Goal: Check status: Check status

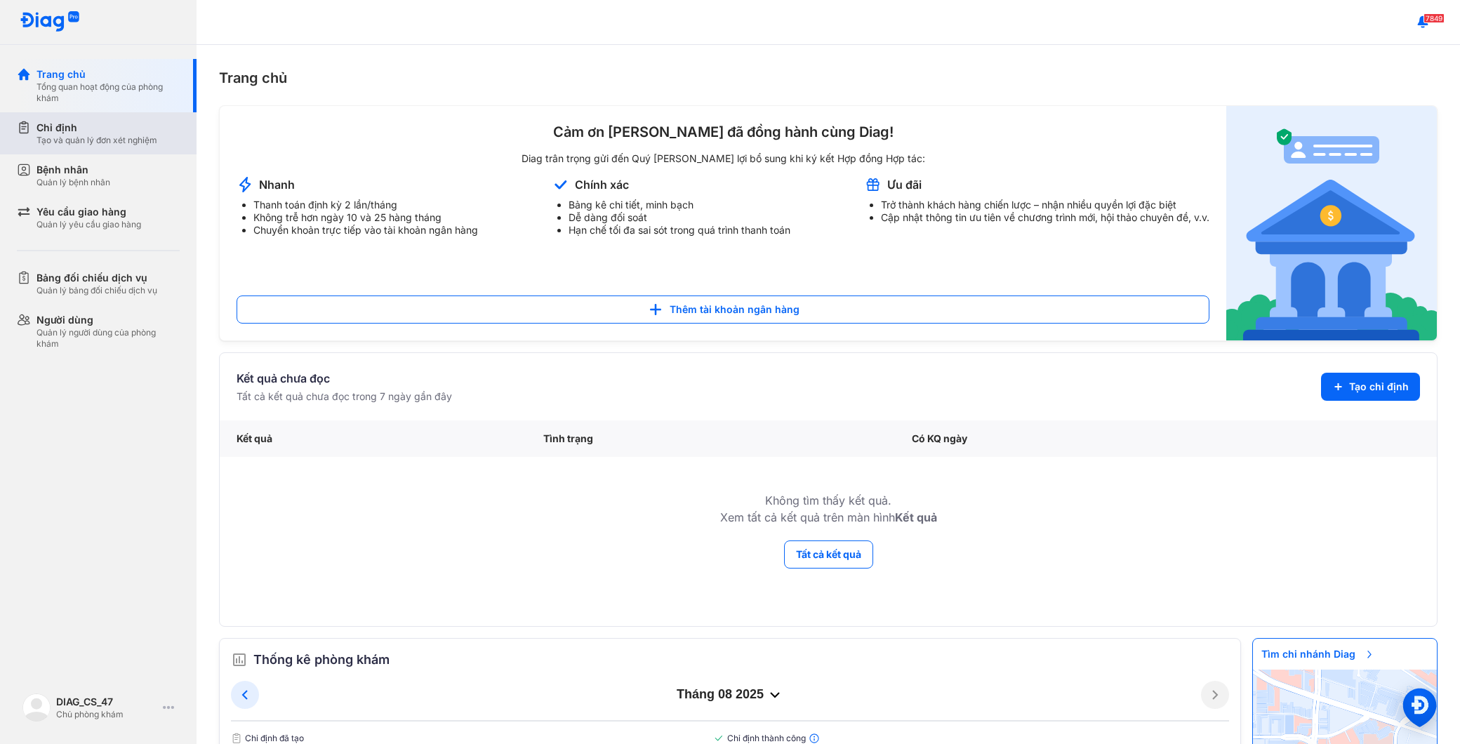
click at [157, 129] on div "Chỉ định" at bounding box center [97, 128] width 121 height 14
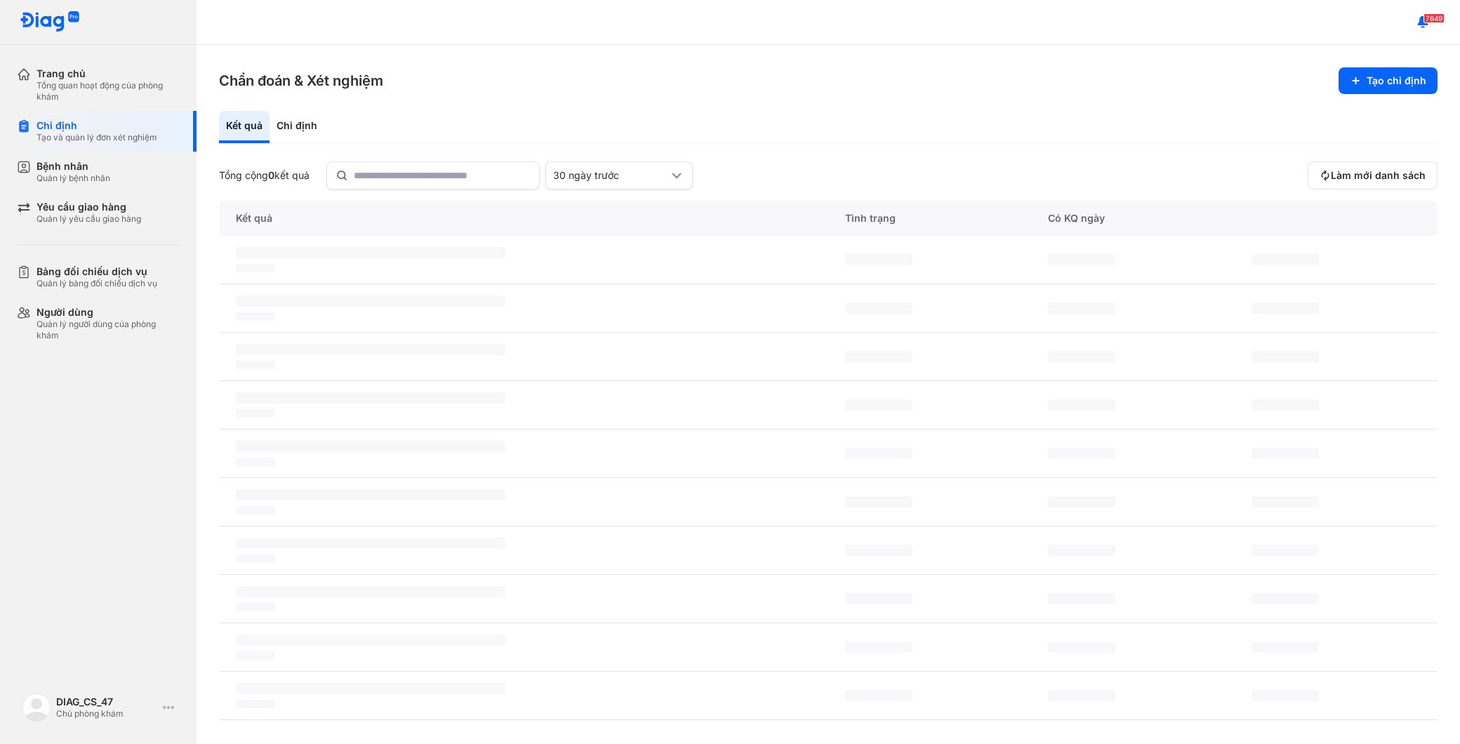
click at [95, 552] on div "Trang chủ Tổng quan hoạt động của phòng khám Chỉ định Tạo và quản lý đơn xét ng…" at bounding box center [98, 372] width 197 height 744
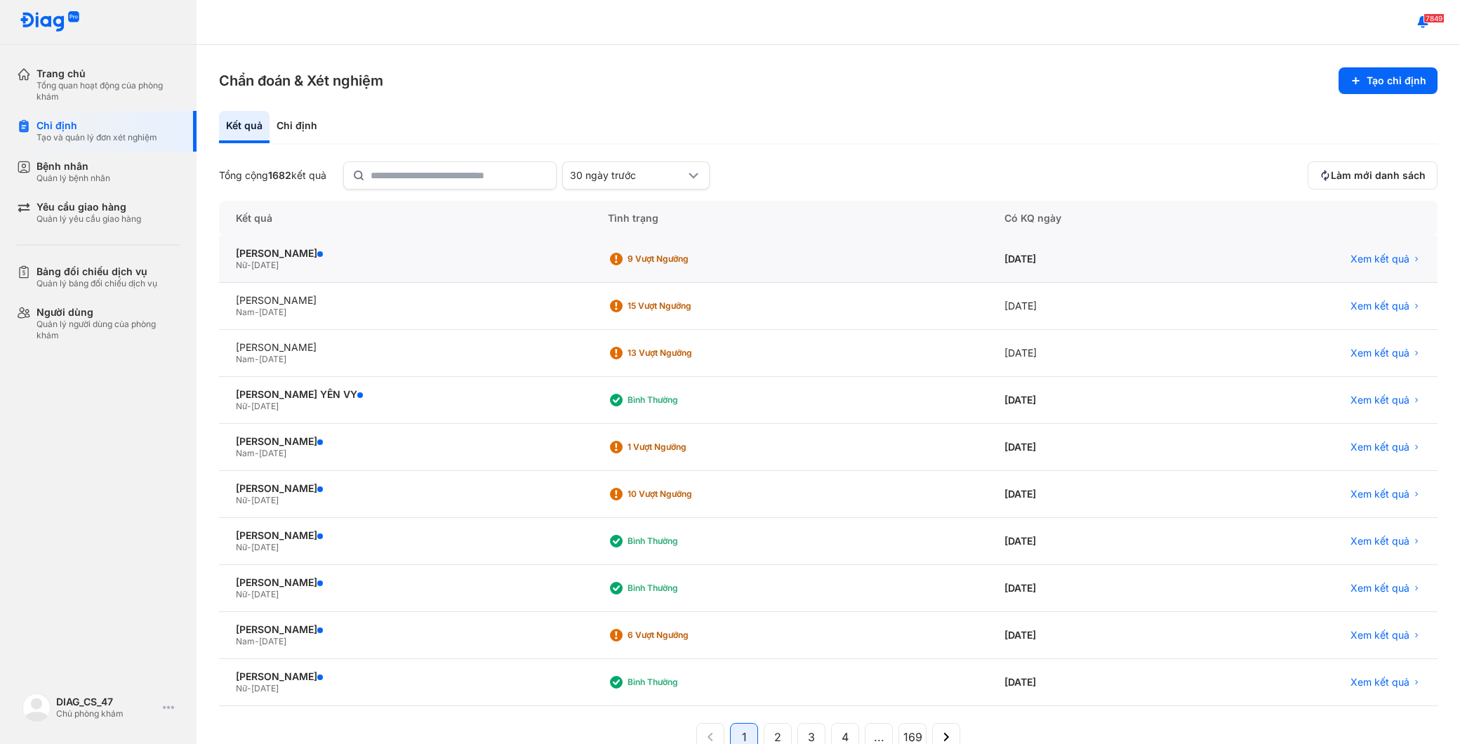
click at [633, 260] on div "9 Vượt ngưỡng" at bounding box center [789, 259] width 397 height 47
